Goal: Find specific page/section: Find specific page/section

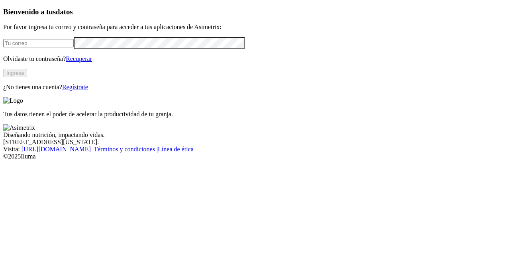
type input "[PERSON_NAME][EMAIL_ADDRESS][PERSON_NAME][DOMAIN_NAME]"
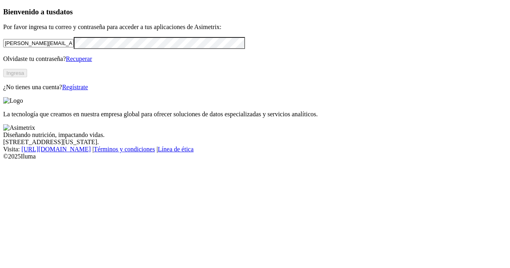
click at [27, 77] on button "Ingresa" at bounding box center [15, 73] width 24 height 8
